Goal: Information Seeking & Learning: Compare options

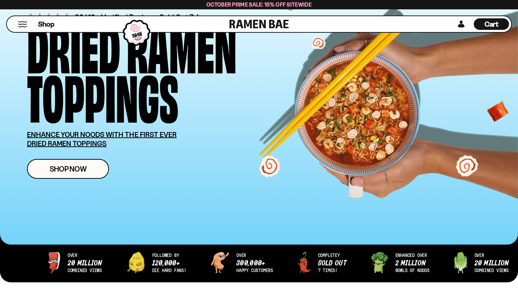
scroll to position [64, 0]
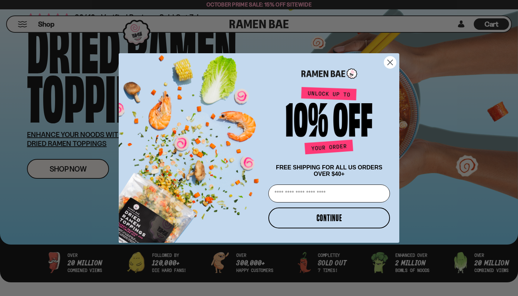
click at [389, 61] on icon "Close dialog" at bounding box center [389, 62] width 5 height 5
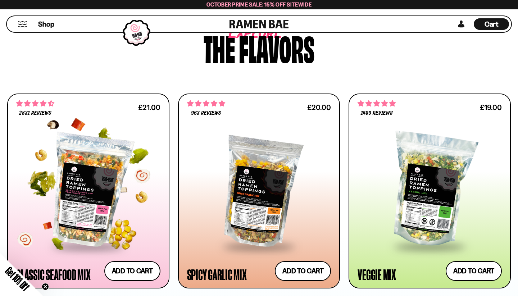
scroll to position [408, 0]
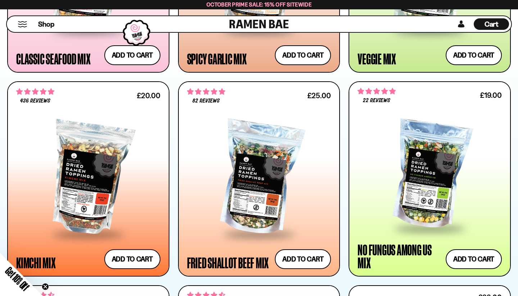
scroll to position [618, 0]
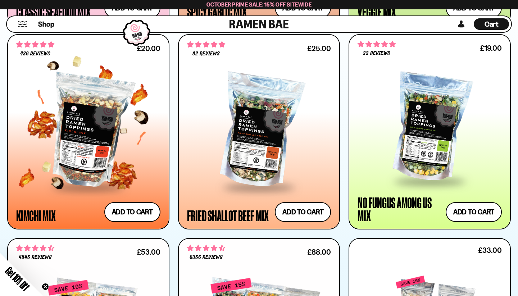
click at [83, 132] on div at bounding box center [88, 131] width 144 height 111
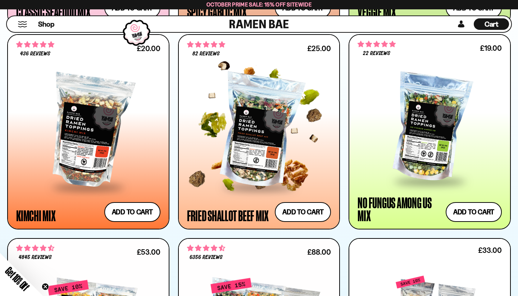
click at [198, 177] on div at bounding box center [259, 131] width 144 height 111
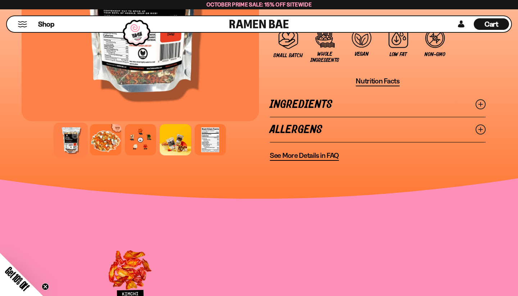
scroll to position [653, 0]
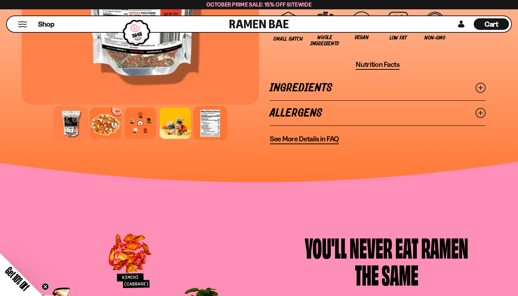
click at [211, 116] on div at bounding box center [210, 123] width 34 height 34
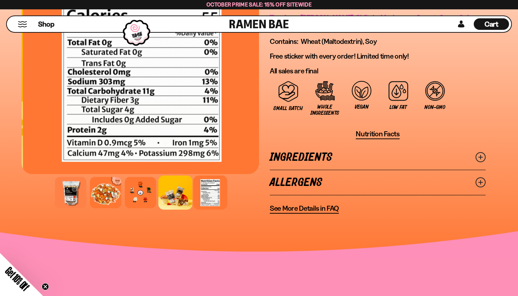
scroll to position [581, 0]
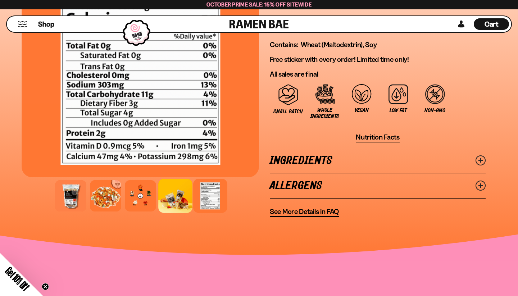
click at [179, 185] on div at bounding box center [175, 196] width 34 height 34
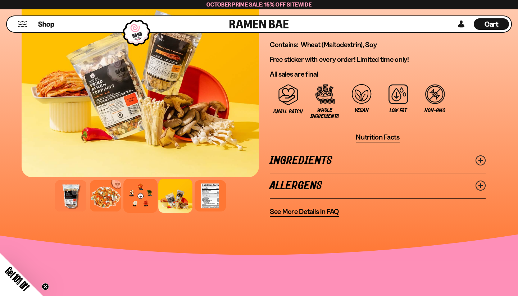
click at [147, 186] on div at bounding box center [140, 196] width 34 height 34
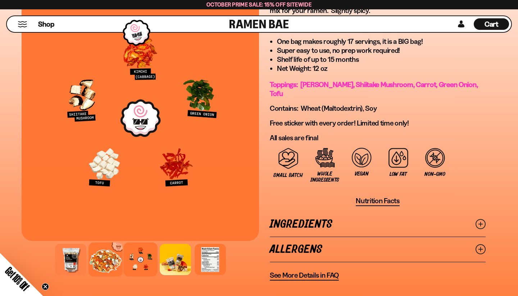
scroll to position [516, 0]
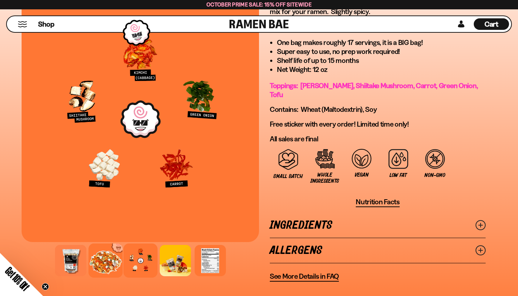
click at [102, 252] on div at bounding box center [105, 260] width 34 height 34
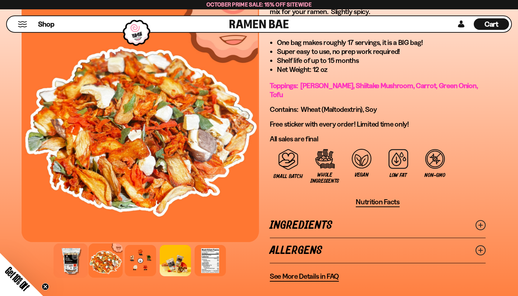
click at [73, 255] on div at bounding box center [71, 260] width 34 height 34
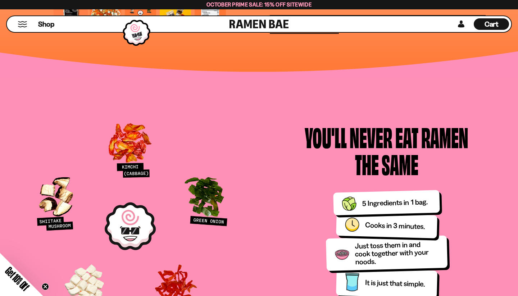
scroll to position [789, 0]
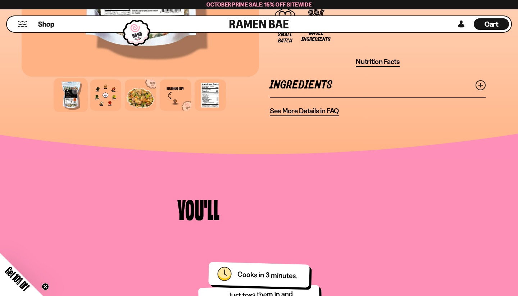
scroll to position [677, 0]
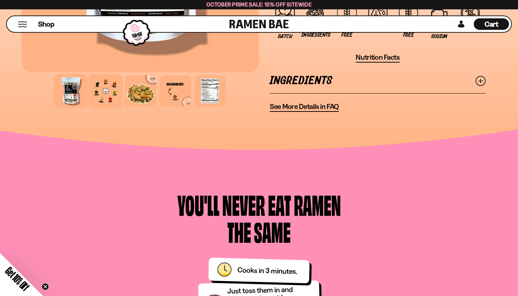
click at [107, 99] on div at bounding box center [105, 91] width 34 height 34
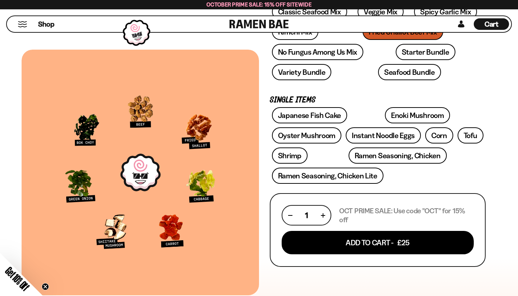
scroll to position [150, 0]
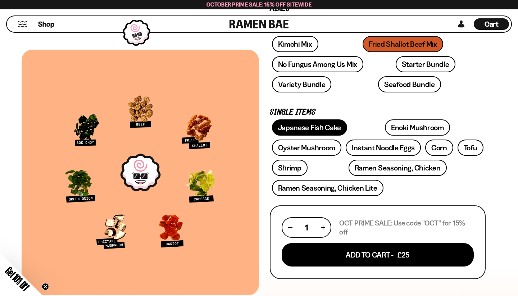
click at [329, 126] on link "Japanese Fish Cake" at bounding box center [309, 127] width 75 height 16
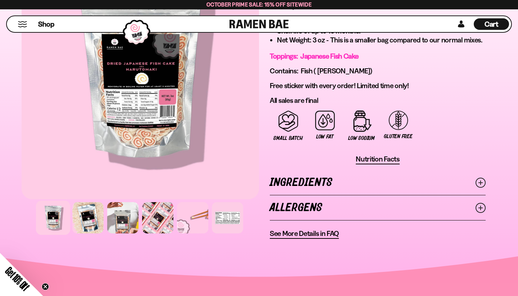
scroll to position [478, 0]
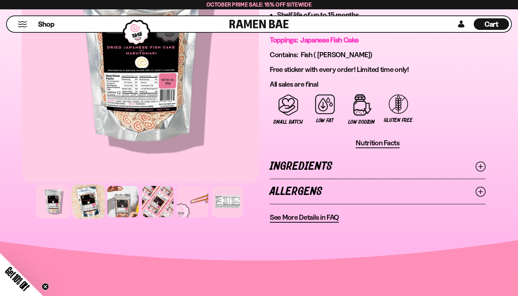
click at [95, 201] on div at bounding box center [88, 201] width 34 height 34
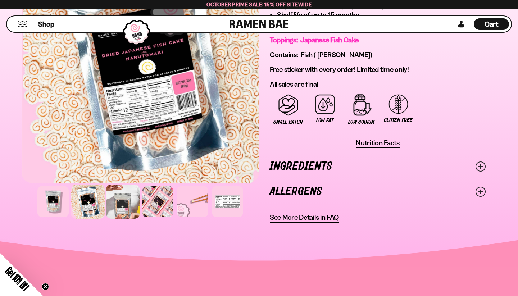
click at [120, 207] on div at bounding box center [123, 201] width 34 height 34
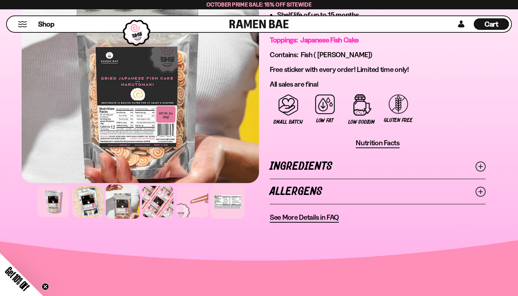
click at [218, 199] on div at bounding box center [227, 201] width 34 height 34
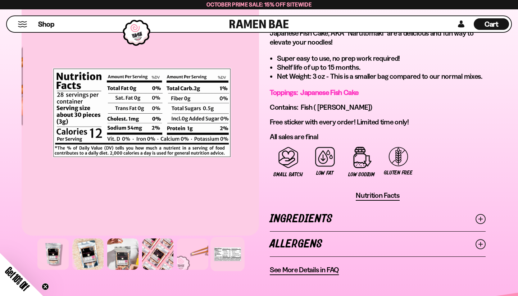
scroll to position [425, 0]
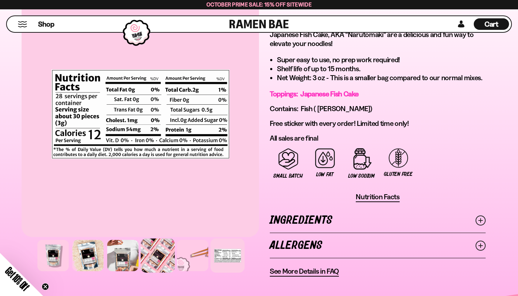
click at [159, 252] on div at bounding box center [158, 255] width 34 height 34
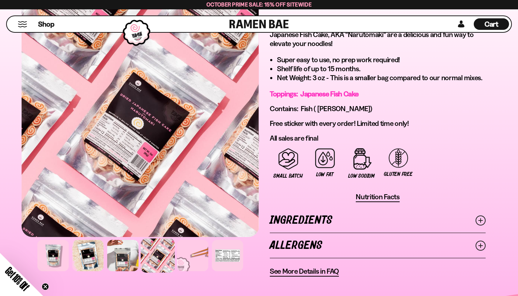
click at [280, 221] on link "Ingredients" at bounding box center [378, 220] width 216 height 25
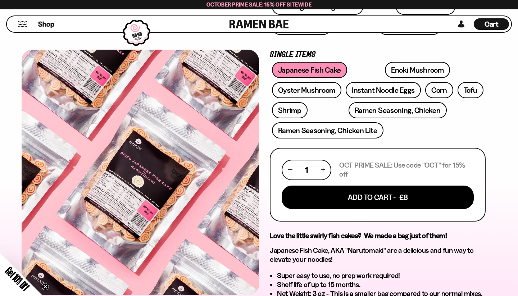
scroll to position [206, 0]
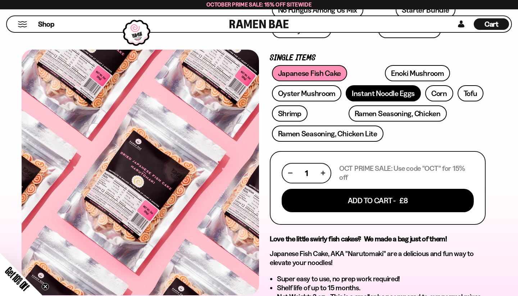
click at [367, 89] on link "Instant Noodle Eggs" at bounding box center [382, 93] width 75 height 16
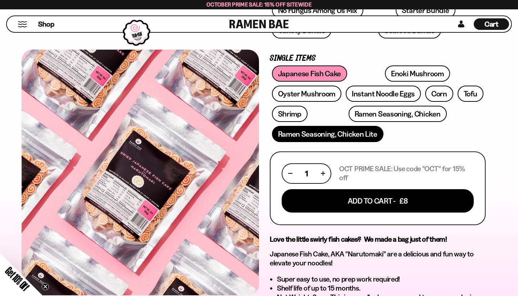
click at [327, 134] on link "Ramen Seasoning, Chicken Lite" at bounding box center [327, 134] width 111 height 16
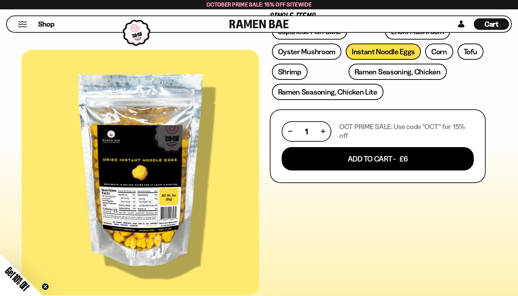
scroll to position [257, 0]
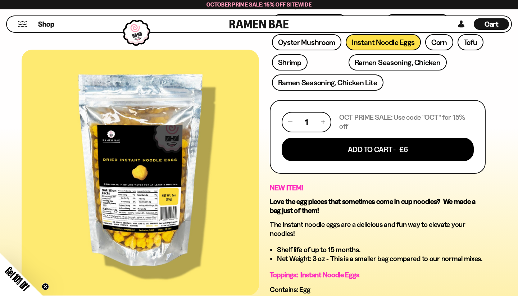
click at [367, 182] on div "177 reviews Instant Noodle Eggs 3oz FREE SHIPPING on all US orders above $40! M…" at bounding box center [378, 140] width 216 height 642
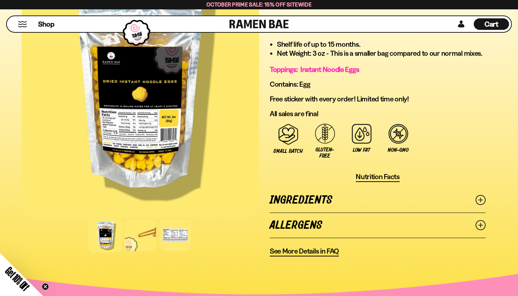
scroll to position [509, 0]
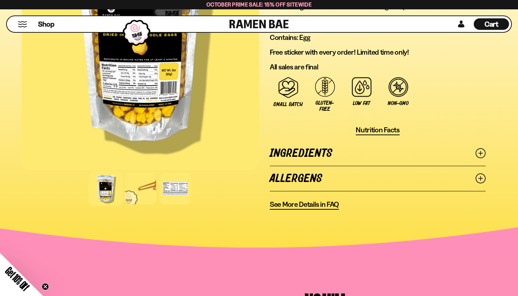
click at [318, 148] on link "Ingredients" at bounding box center [378, 153] width 216 height 25
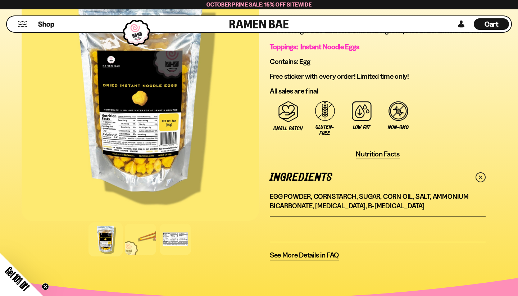
scroll to position [604, 0]
